Goal: Task Accomplishment & Management: Manage account settings

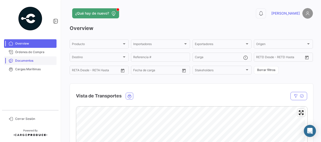
click at [30, 61] on span "Documentos" at bounding box center [34, 61] width 39 height 5
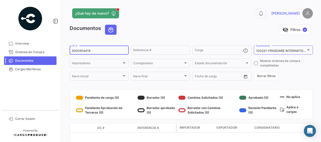
click at [98, 52] on input "5000914419" at bounding box center [99, 51] width 55 height 4
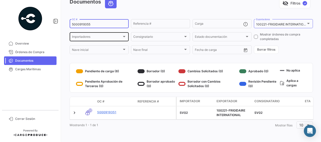
type input "5000919355"
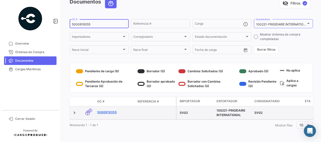
click at [110, 110] on link "5000919355" at bounding box center [115, 112] width 36 height 5
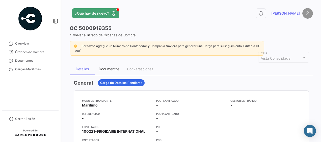
click at [109, 68] on div "Documentos" at bounding box center [109, 69] width 21 height 4
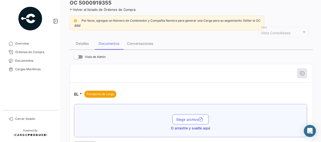
scroll to position [50, 0]
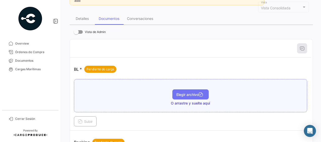
click at [183, 93] on span "Elegir archivo" at bounding box center [190, 95] width 28 height 4
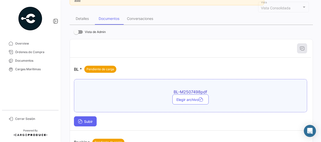
click at [84, 120] on span "Subir" at bounding box center [85, 122] width 15 height 4
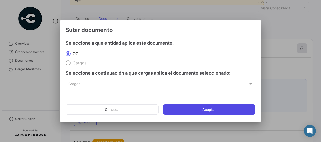
click at [190, 109] on button "Aceptar" at bounding box center [209, 110] width 93 height 10
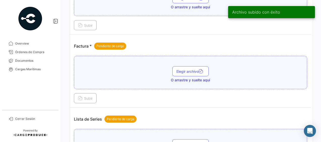
scroll to position [252, 0]
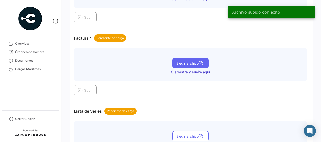
click at [179, 61] on span "Elegir archivo" at bounding box center [190, 63] width 28 height 4
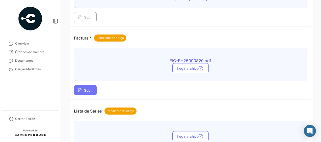
click at [86, 85] on button "Subir" at bounding box center [85, 90] width 23 height 10
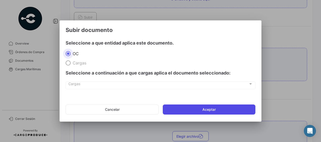
click at [206, 110] on button "Aceptar" at bounding box center [209, 110] width 93 height 10
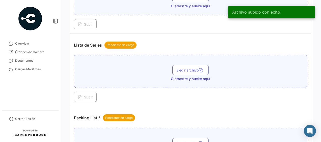
scroll to position [353, 0]
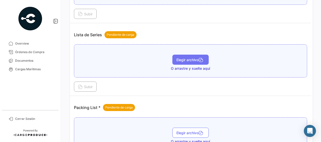
click at [186, 59] on button "Elegir archivo" at bounding box center [190, 60] width 36 height 10
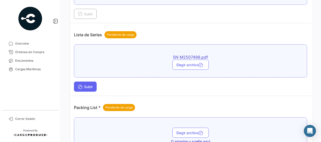
click at [89, 85] on span "Subir" at bounding box center [85, 87] width 15 height 4
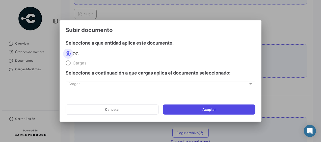
click at [182, 107] on button "Aceptar" at bounding box center [209, 110] width 93 height 10
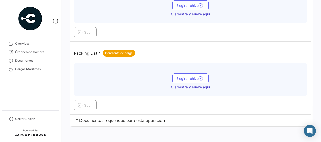
scroll to position [433, 0]
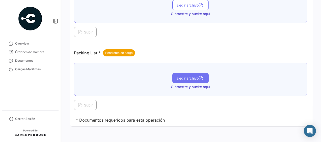
click at [179, 76] on span "Elegir archivo" at bounding box center [190, 78] width 28 height 4
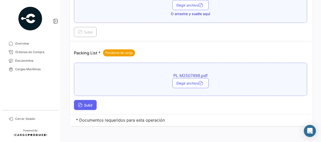
click at [84, 103] on span "Subir" at bounding box center [85, 105] width 15 height 4
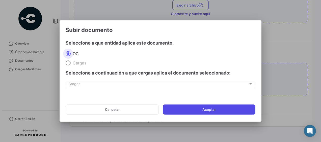
click at [190, 111] on button "Aceptar" at bounding box center [209, 110] width 93 height 10
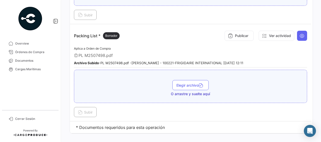
scroll to position [456, 0]
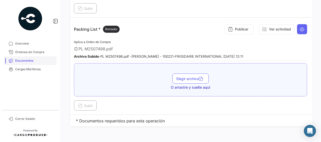
click at [26, 61] on span "Documentos" at bounding box center [34, 61] width 39 height 5
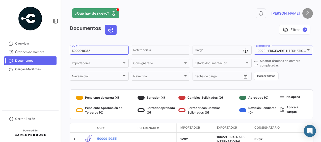
scroll to position [25, 0]
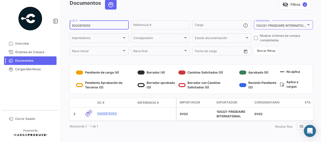
click at [100, 27] on input "5000919355" at bounding box center [99, 26] width 55 height 4
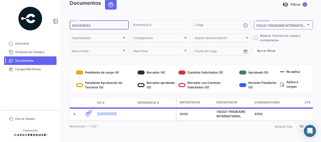
type input "5000919353"
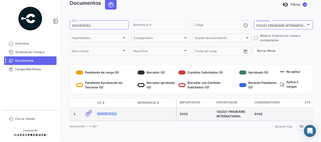
click at [109, 114] on link "5000919353" at bounding box center [115, 114] width 36 height 5
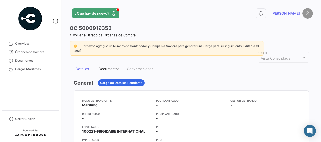
click at [112, 68] on div "Documentos" at bounding box center [109, 69] width 21 height 4
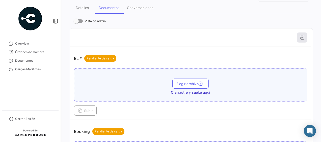
scroll to position [76, 0]
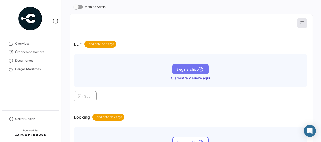
click at [189, 66] on button "Elegir archivo" at bounding box center [190, 69] width 36 height 10
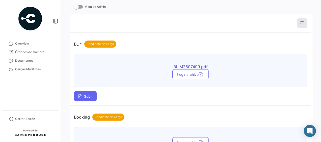
click at [83, 97] on span "Subir" at bounding box center [85, 96] width 15 height 4
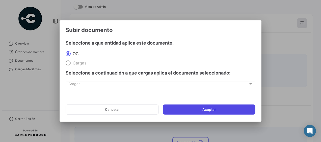
click at [176, 109] on button "Aceptar" at bounding box center [209, 110] width 93 height 10
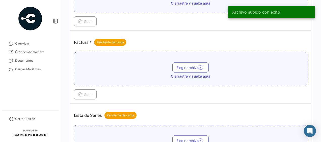
scroll to position [252, 0]
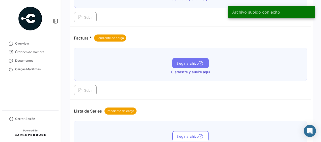
click at [192, 65] on button "Elegir archivo" at bounding box center [190, 63] width 36 height 10
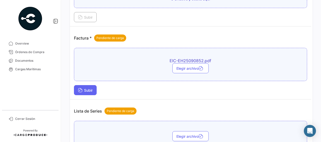
click at [91, 88] on span "Subir" at bounding box center [85, 90] width 15 height 4
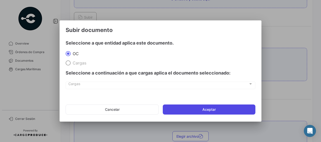
click at [188, 110] on button "Aceptar" at bounding box center [209, 110] width 93 height 10
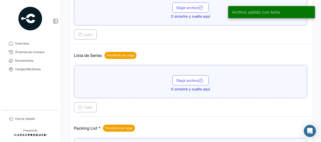
scroll to position [353, 0]
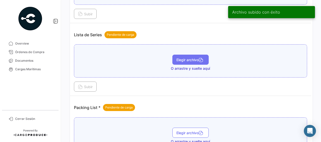
click at [189, 58] on span "Elegir archivo" at bounding box center [190, 60] width 28 height 4
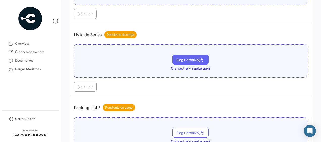
click at [178, 58] on span "Elegir archivo" at bounding box center [190, 60] width 28 height 4
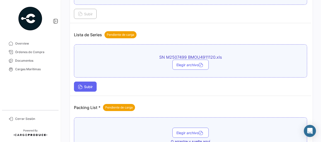
click at [85, 85] on span "Subir" at bounding box center [85, 87] width 15 height 4
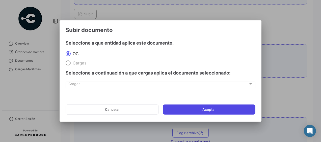
click at [202, 110] on button "Aceptar" at bounding box center [209, 110] width 93 height 10
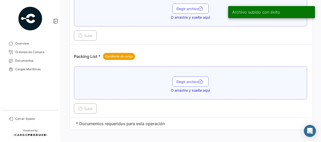
scroll to position [433, 0]
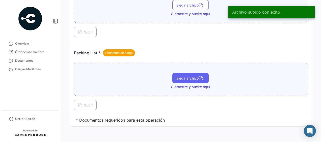
click at [183, 76] on button "Elegir archivo" at bounding box center [190, 78] width 36 height 10
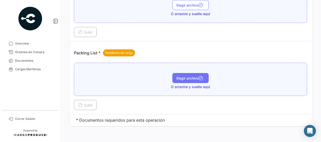
click at [176, 76] on span "Elegir archivo" at bounding box center [190, 78] width 28 height 4
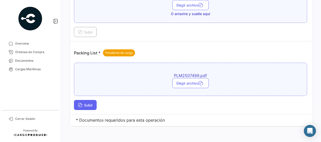
click at [91, 103] on span "Subir" at bounding box center [85, 105] width 15 height 4
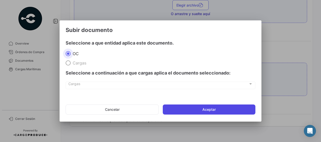
click at [181, 110] on button "Aceptar" at bounding box center [209, 110] width 93 height 10
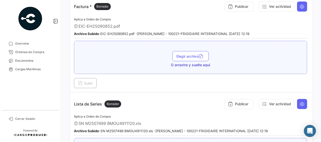
scroll to position [256, 0]
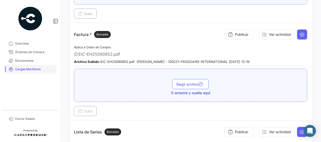
drag, startPoint x: 22, startPoint y: 62, endPoint x: 41, endPoint y: 68, distance: 20.0
click at [22, 62] on span "Documentos" at bounding box center [34, 61] width 39 height 5
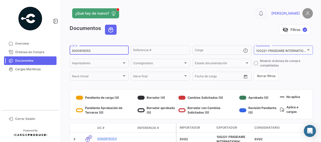
click at [101, 52] on input "5000919353" at bounding box center [99, 51] width 55 height 4
type input "5000919355"
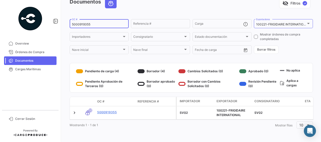
scroll to position [30, 0]
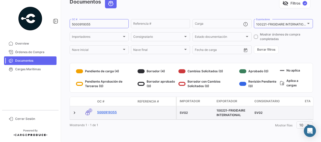
click at [100, 111] on link "5000919355" at bounding box center [115, 112] width 36 height 5
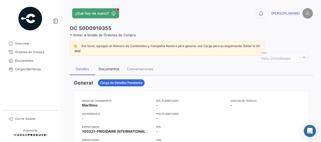
click at [110, 68] on div "Documentos" at bounding box center [109, 69] width 21 height 4
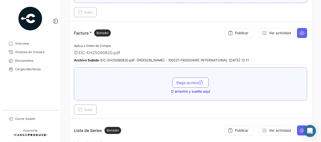
scroll to position [254, 0]
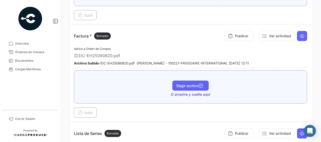
click at [185, 84] on span "Elegir archivo" at bounding box center [190, 86] width 28 height 4
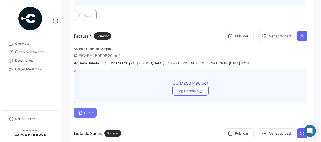
click at [88, 111] on span "Subir" at bounding box center [85, 113] width 15 height 4
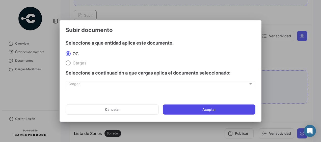
click at [188, 108] on button "Aceptar" at bounding box center [209, 110] width 93 height 10
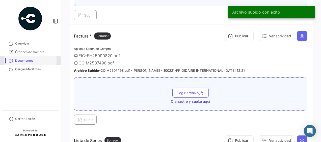
click at [20, 61] on span "Documentos" at bounding box center [34, 61] width 39 height 5
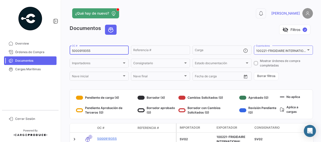
click at [93, 50] on input "5000919355" at bounding box center [99, 51] width 55 height 4
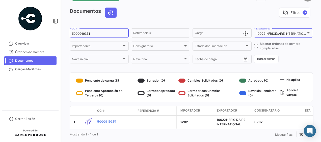
scroll to position [25, 0]
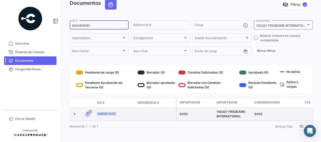
type input "5000919351"
click at [106, 115] on link "5000919351" at bounding box center [115, 114] width 36 height 5
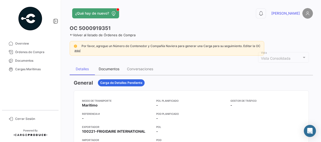
click at [111, 68] on div "Documentos" at bounding box center [109, 69] width 21 height 4
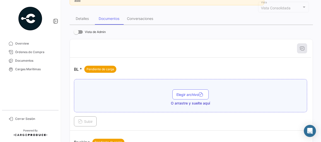
scroll to position [76, 0]
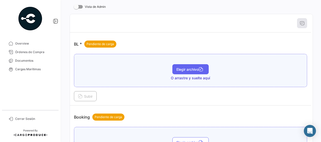
click at [188, 70] on span "Elegir archivo" at bounding box center [190, 69] width 28 height 4
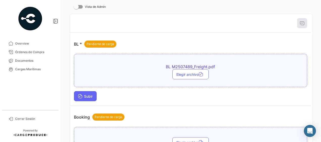
click at [88, 97] on span "Subir" at bounding box center [85, 96] width 15 height 4
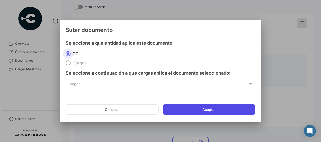
drag, startPoint x: 168, startPoint y: 107, endPoint x: 172, endPoint y: 106, distance: 3.9
click at [168, 107] on button "Aceptar" at bounding box center [209, 110] width 93 height 10
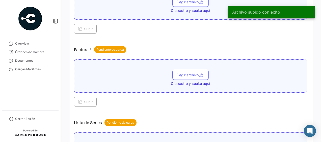
scroll to position [252, 0]
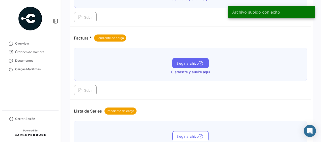
click at [185, 64] on button "Elegir archivo" at bounding box center [190, 63] width 36 height 10
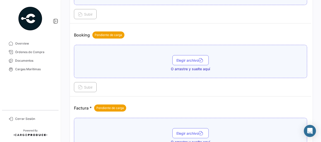
scroll to position [202, 0]
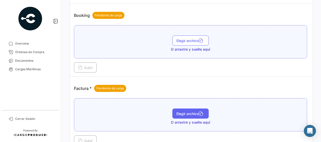
click at [193, 112] on span "Elegir archivo" at bounding box center [190, 114] width 28 height 4
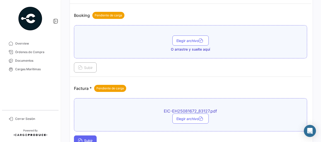
click at [82, 139] on icon at bounding box center [80, 141] width 5 height 5
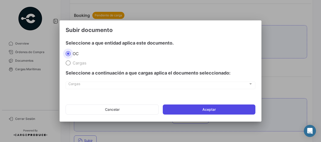
drag, startPoint x: 228, startPoint y: 108, endPoint x: 252, endPoint y: 115, distance: 25.5
click at [228, 108] on button "Aceptar" at bounding box center [209, 110] width 93 height 10
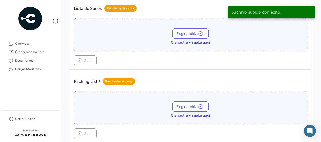
scroll to position [380, 0]
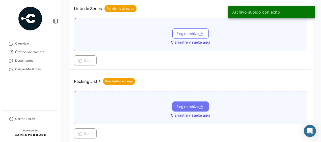
click at [185, 105] on button "Elegir archivo" at bounding box center [190, 107] width 36 height 10
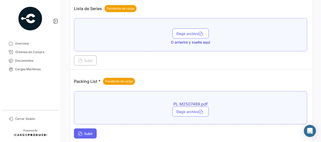
click at [90, 129] on button "Subir" at bounding box center [85, 134] width 23 height 10
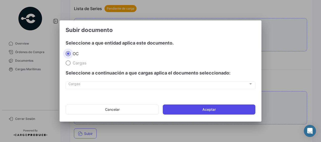
click at [183, 111] on button "Aceptar" at bounding box center [209, 110] width 93 height 10
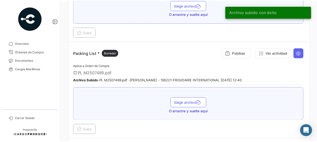
scroll to position [433, 0]
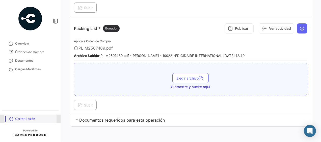
click at [14, 120] on link "Cerrar Sesión" at bounding box center [30, 119] width 52 height 9
